Goal: Find specific page/section: Find specific page/section

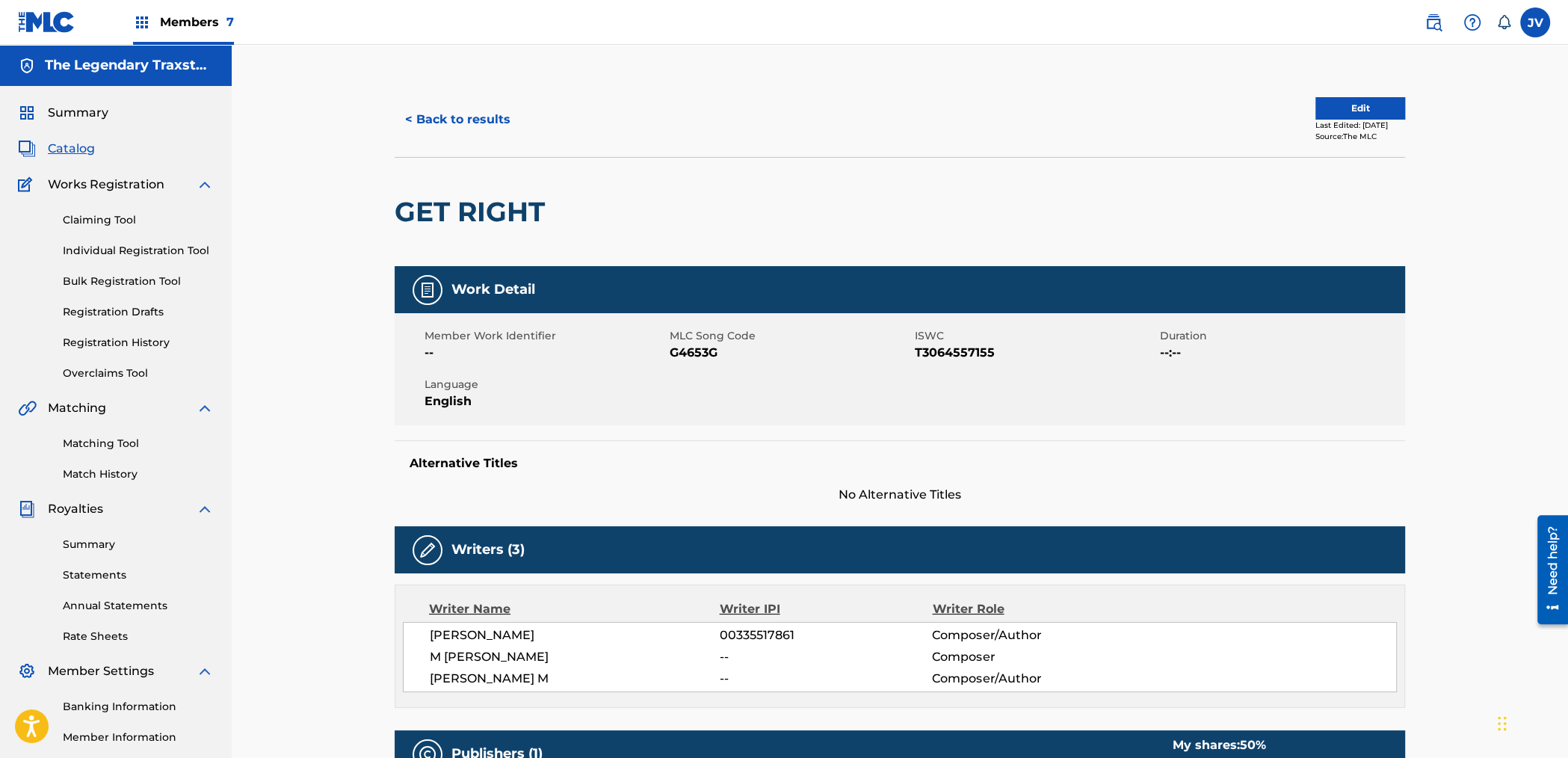
click at [1429, 17] on img at bounding box center [1433, 23] width 18 height 18
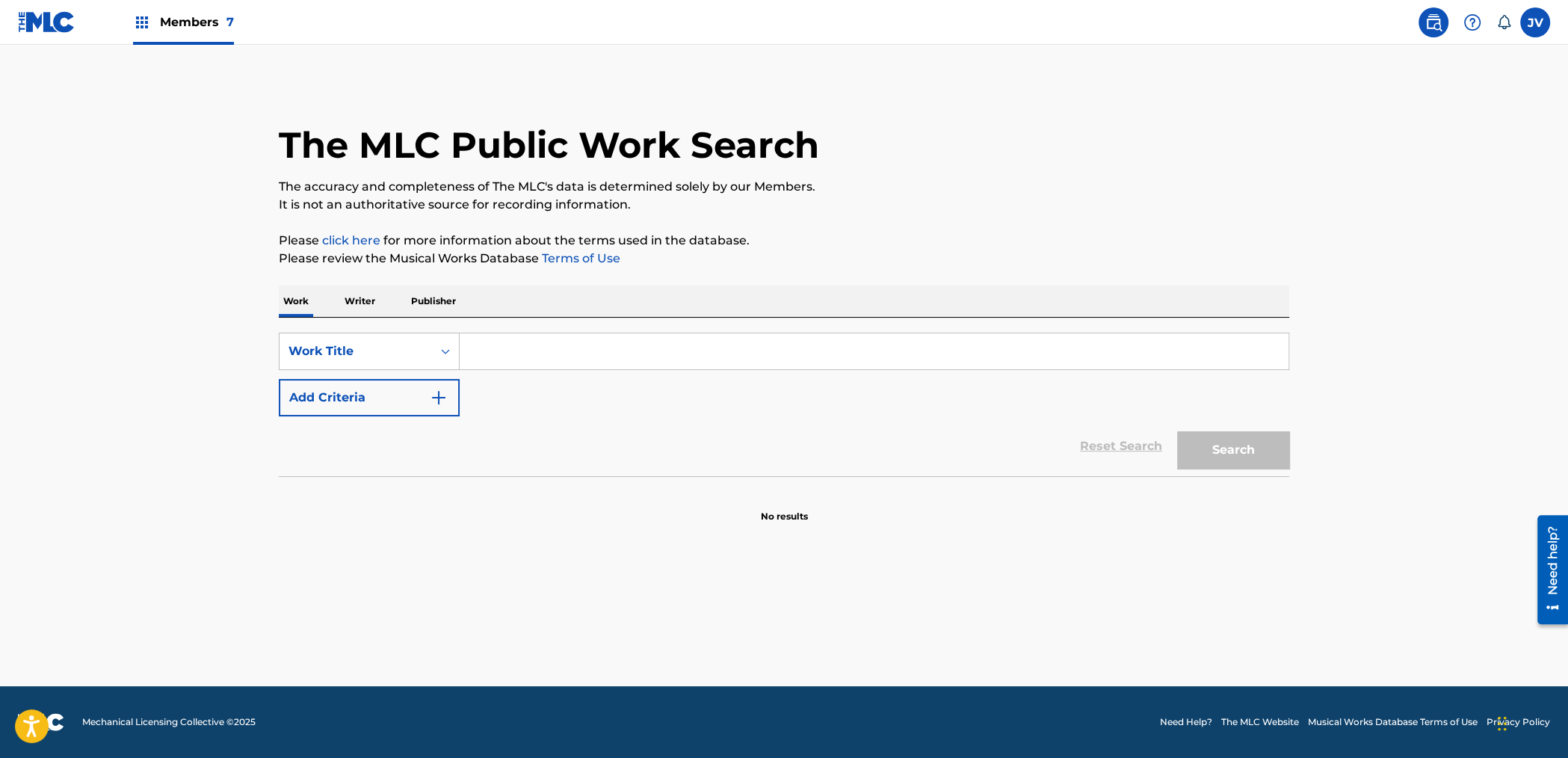
click at [427, 306] on p "Publisher" at bounding box center [433, 300] width 54 height 31
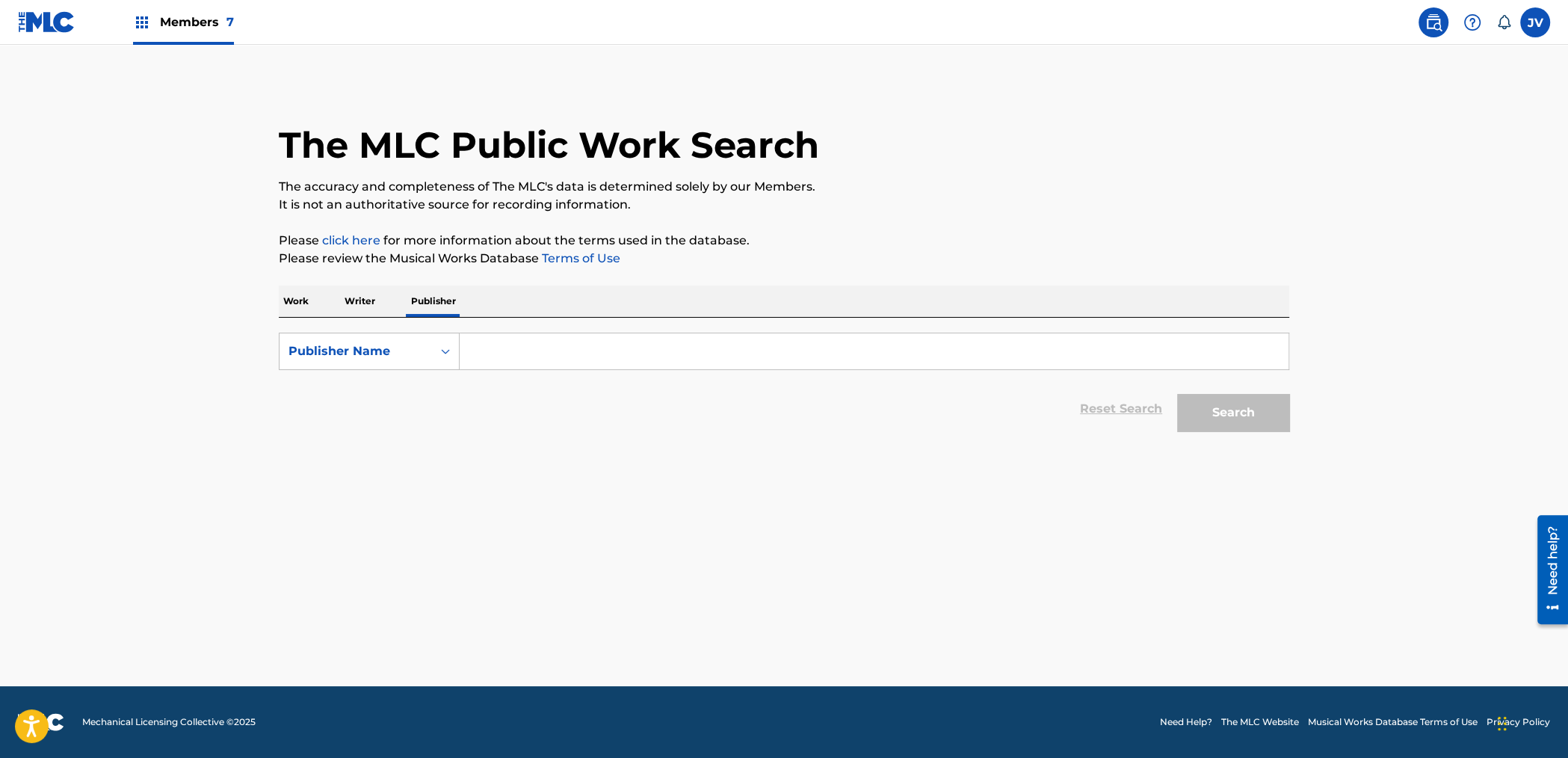
click at [516, 348] on input "Search Form" at bounding box center [874, 351] width 828 height 36
click at [1177, 394] on button "Search" at bounding box center [1233, 412] width 112 height 37
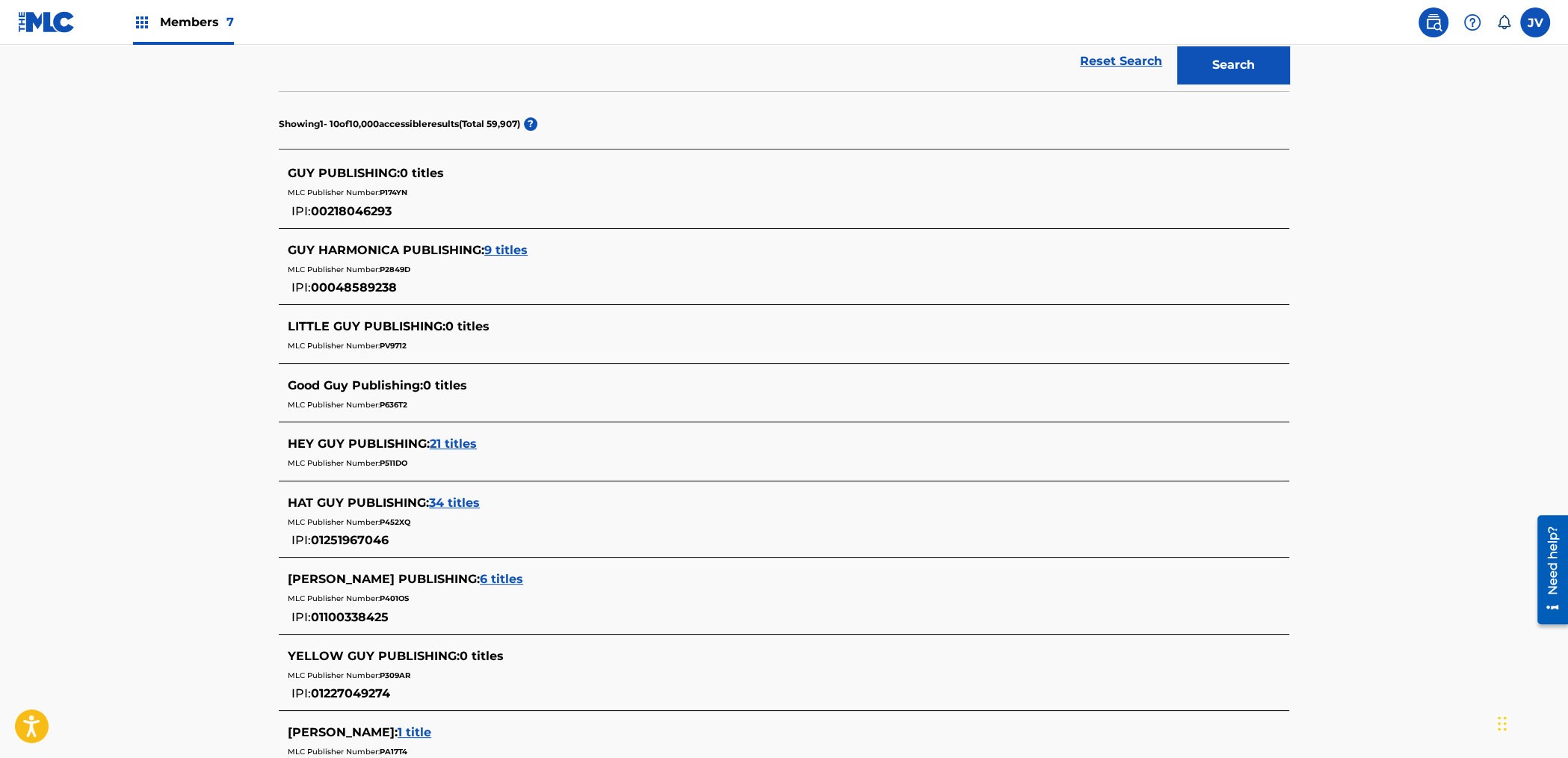
scroll to position [24, 0]
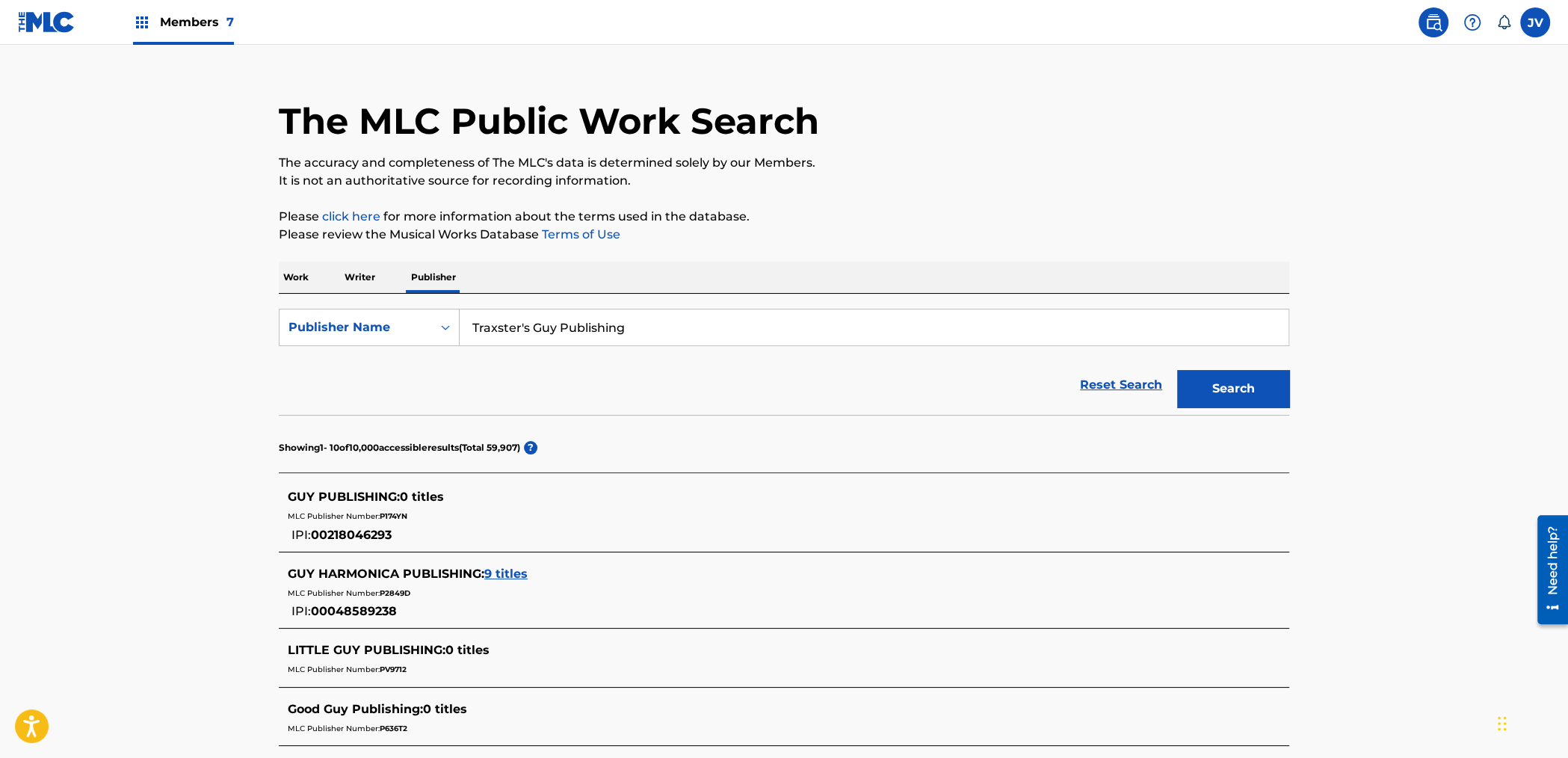
click at [521, 335] on input "Traxster's Guy Publishing" at bounding box center [874, 327] width 828 height 36
click at [523, 325] on input "Traxster's Guy Publishing" at bounding box center [874, 327] width 828 height 36
click at [1248, 392] on button "Search" at bounding box center [1233, 388] width 112 height 37
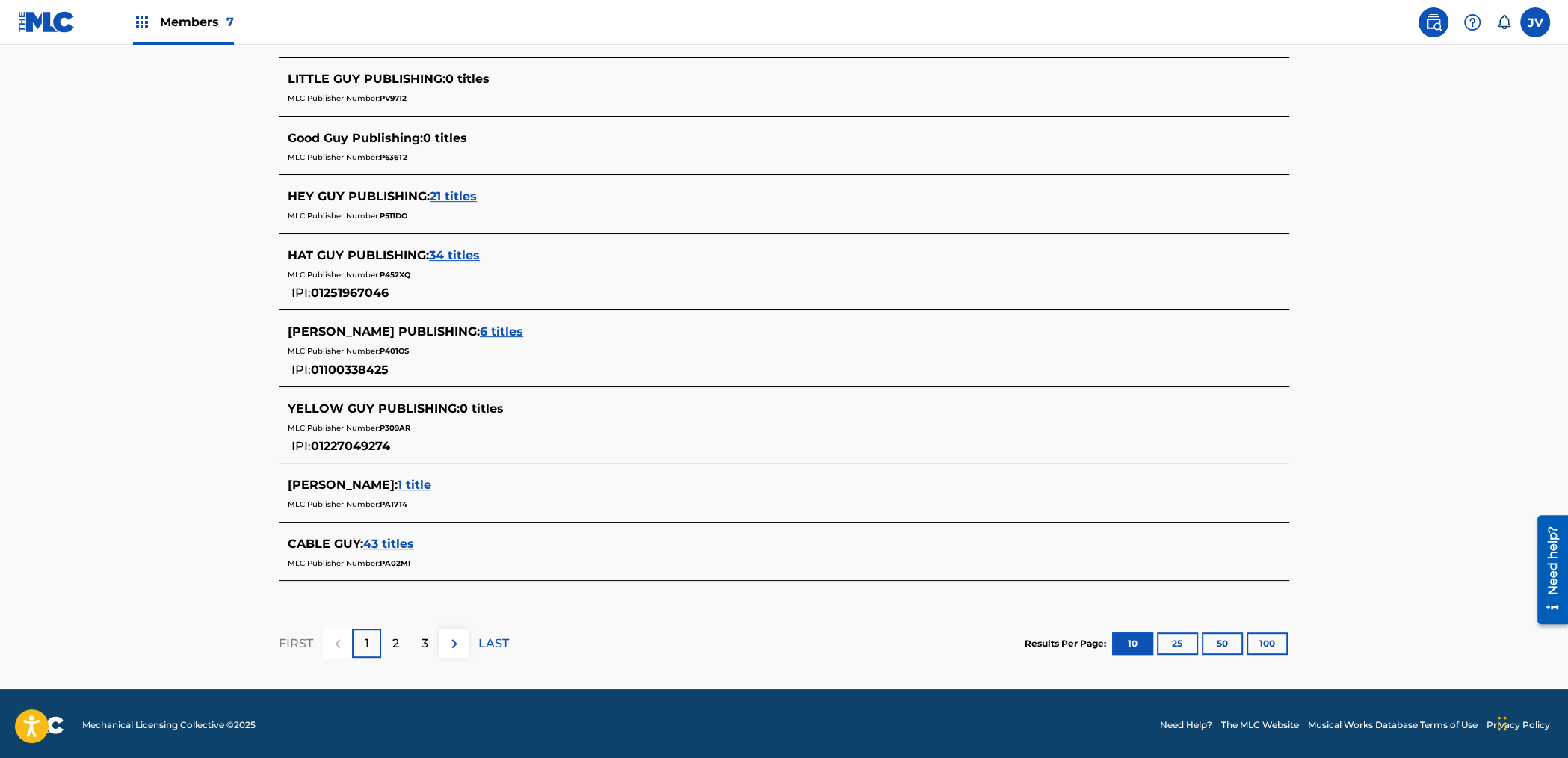
scroll to position [0, 0]
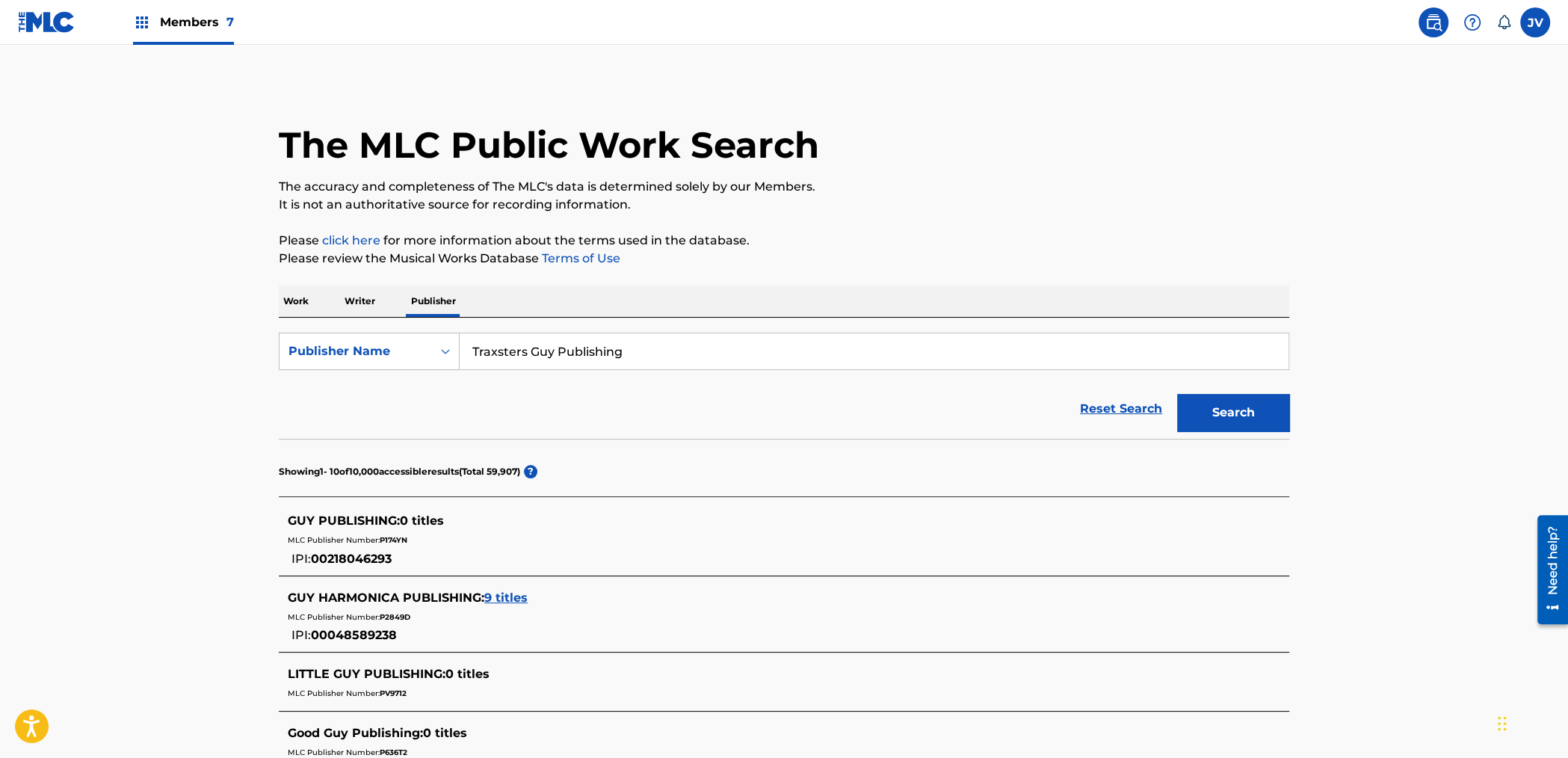
click at [589, 364] on input "Traxsters Guy Publishing" at bounding box center [874, 351] width 828 height 36
click at [1177, 394] on button "Search" at bounding box center [1233, 412] width 112 height 37
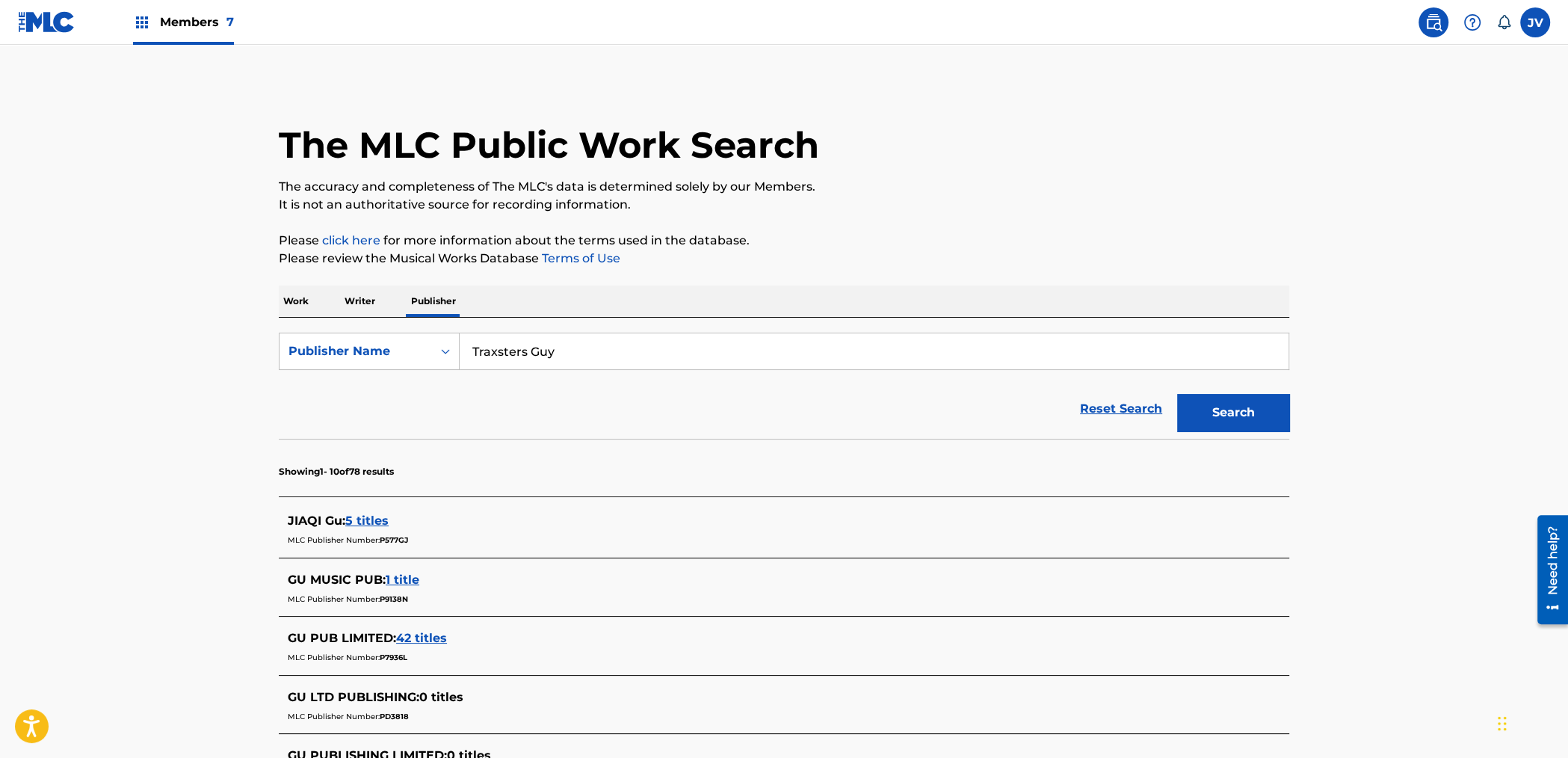
type input "Traxsters Guy"
click at [1177, 394] on button "Search" at bounding box center [1233, 412] width 112 height 37
